Goal: Task Accomplishment & Management: Manage account settings

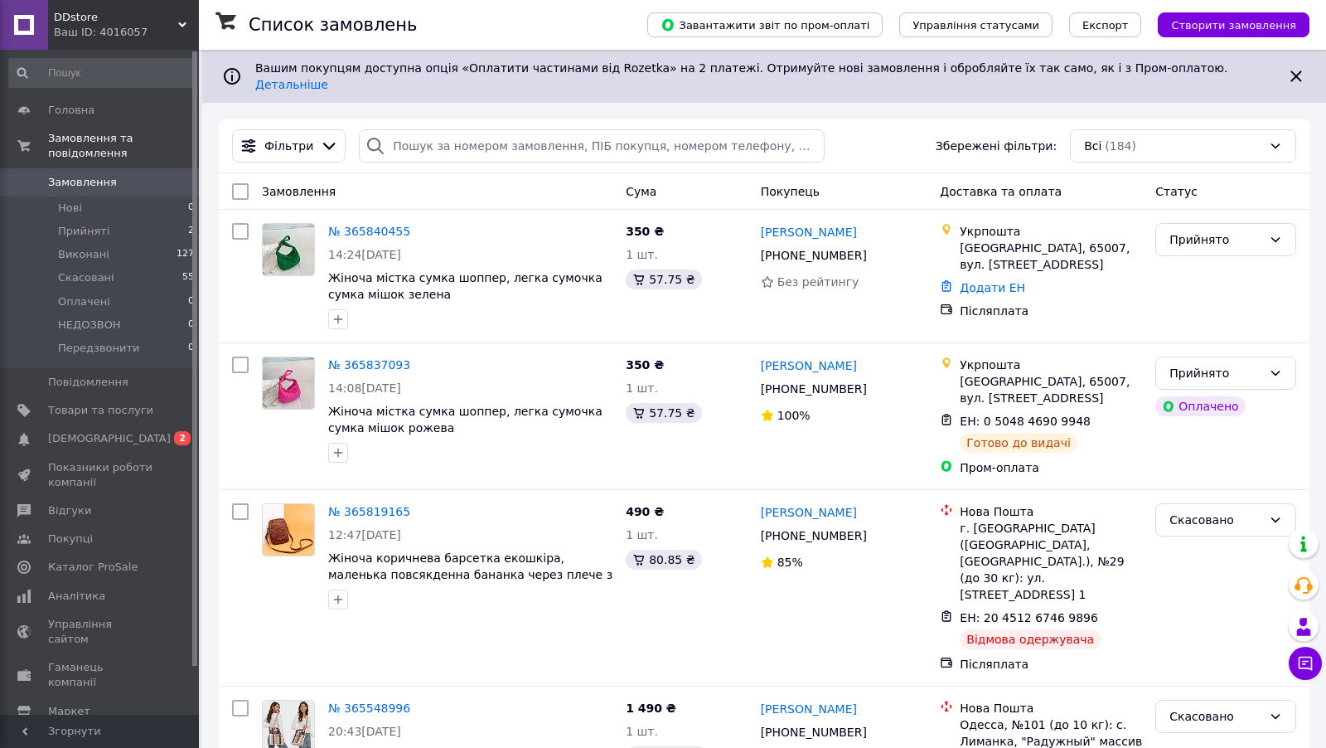
click at [133, 44] on div "DDstore Ваш ID: 4016057" at bounding box center [123, 25] width 151 height 50
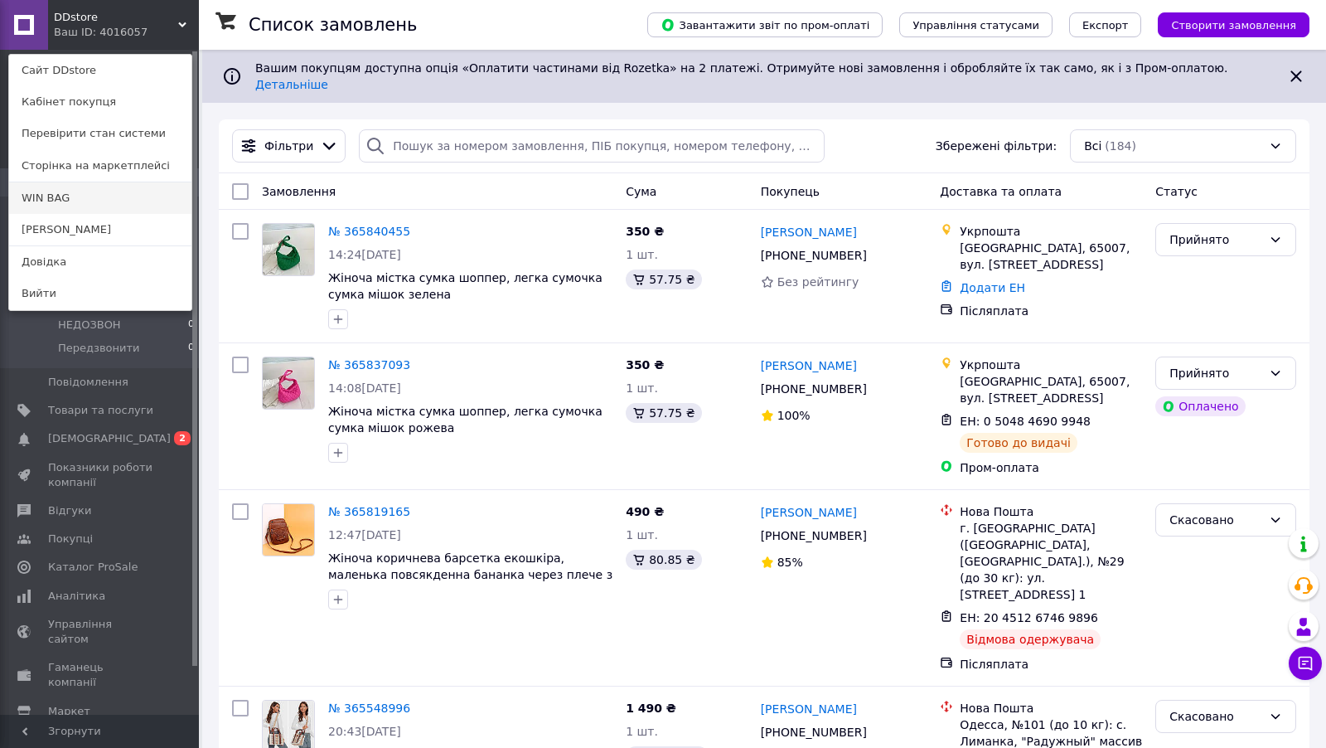
click at [72, 191] on link "WIN BAG" at bounding box center [100, 198] width 182 height 32
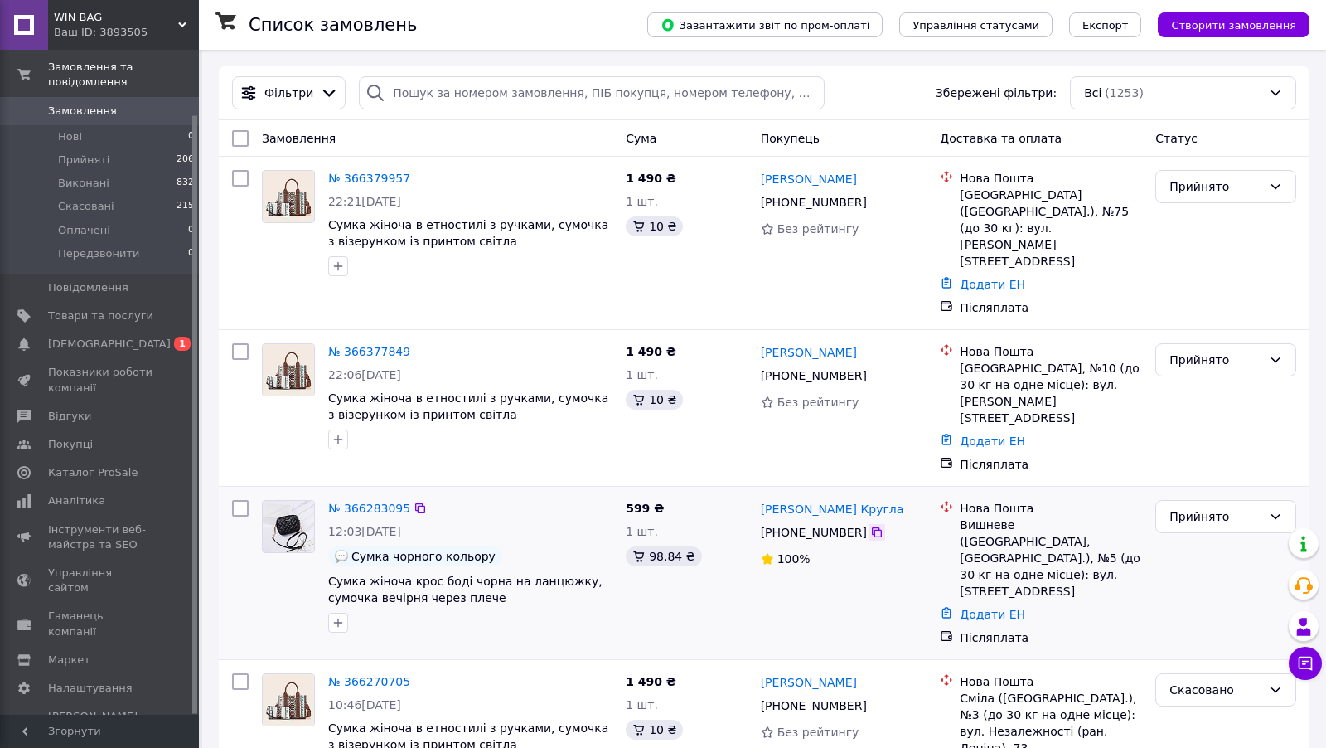
click at [876, 527] on icon at bounding box center [877, 532] width 10 height 10
click at [870, 369] on icon at bounding box center [876, 375] width 13 height 13
click at [872, 197] on icon at bounding box center [877, 202] width 10 height 10
